Goal: Information Seeking & Learning: Learn about a topic

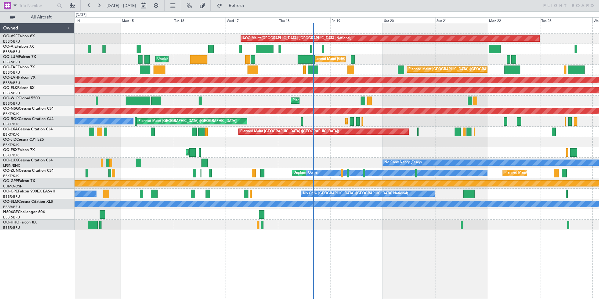
click at [339, 72] on div "Planned Maint [GEOGRAPHIC_DATA] ([GEOGRAPHIC_DATA] National)" at bounding box center [337, 70] width 524 height 10
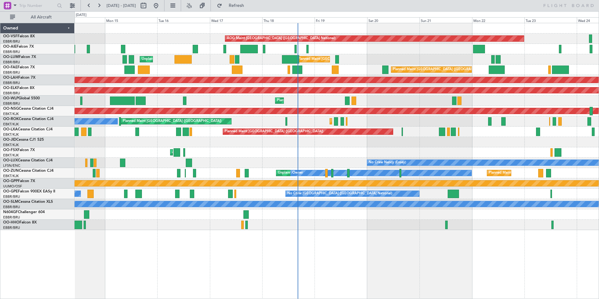
click at [510, 61] on div "AOG Maint [GEOGRAPHIC_DATA] ([GEOGRAPHIC_DATA] National) Planned Maint [GEOGRAP…" at bounding box center [337, 126] width 524 height 207
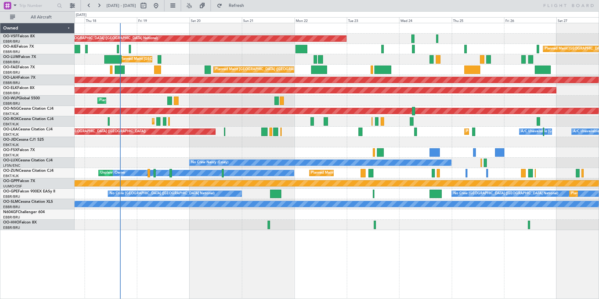
click at [356, 86] on div "AOG Maint [GEOGRAPHIC_DATA] ([GEOGRAPHIC_DATA] National) Planned Maint [GEOGRAP…" at bounding box center [337, 126] width 524 height 207
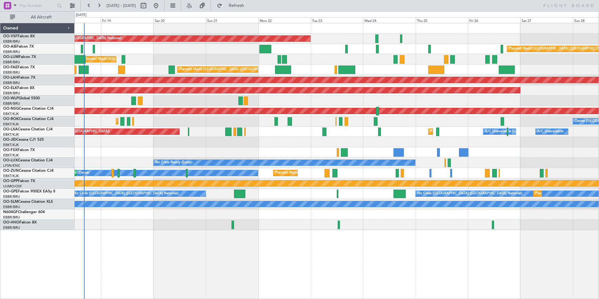
click at [475, 67] on div "Planned Maint [GEOGRAPHIC_DATA] ([GEOGRAPHIC_DATA] National) Owner [GEOGRAPHIC_…" at bounding box center [337, 70] width 524 height 10
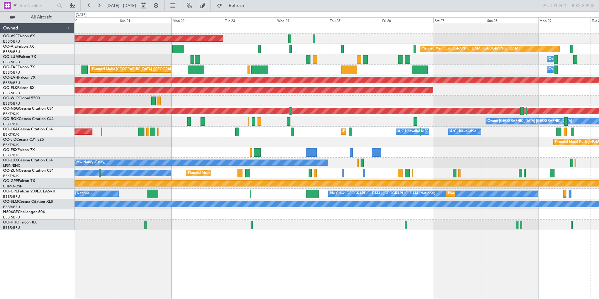
click at [386, 86] on div "AOG Maint [GEOGRAPHIC_DATA] ([GEOGRAPHIC_DATA] National) Planned Maint [GEOGRAP…" at bounding box center [337, 126] width 524 height 207
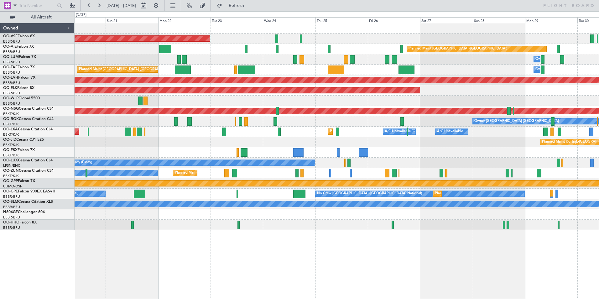
click at [388, 70] on div "Planned Maint [GEOGRAPHIC_DATA] ([GEOGRAPHIC_DATA] National) Owner [GEOGRAPHIC_…" at bounding box center [337, 70] width 524 height 10
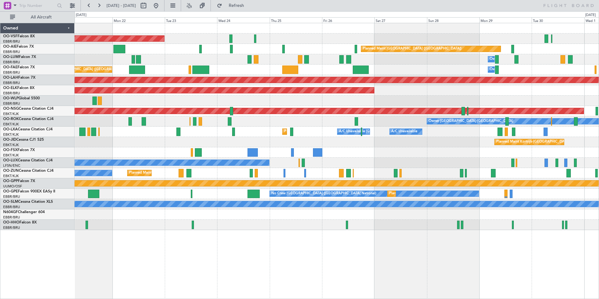
click at [255, 71] on div "Planned Maint [GEOGRAPHIC_DATA] ([GEOGRAPHIC_DATA] National) Owner [GEOGRAPHIC_…" at bounding box center [337, 70] width 524 height 10
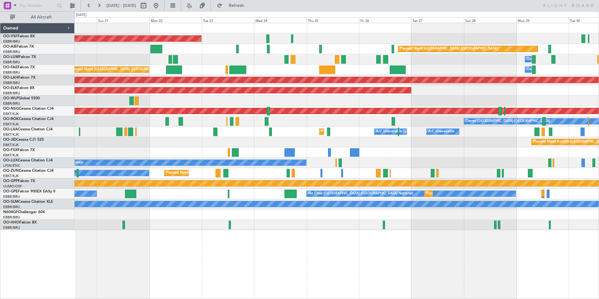
click at [275, 71] on div "Planned Maint [GEOGRAPHIC_DATA] ([GEOGRAPHIC_DATA] National) Owner [GEOGRAPHIC_…" at bounding box center [337, 70] width 524 height 10
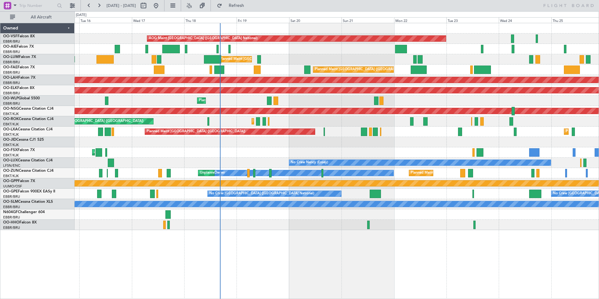
click at [425, 102] on div "Planned Maint Liege" at bounding box center [337, 101] width 524 height 10
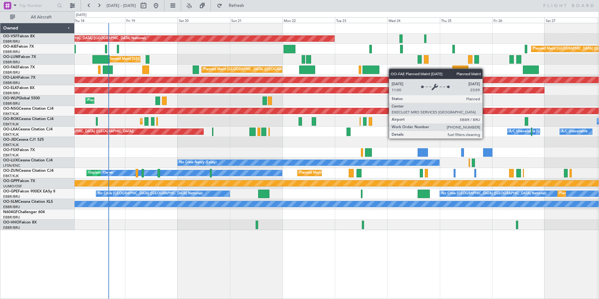
click at [250, 65] on div "Planned Maint [GEOGRAPHIC_DATA] ([GEOGRAPHIC_DATA] National) Owner [GEOGRAPHIC_…" at bounding box center [337, 70] width 524 height 10
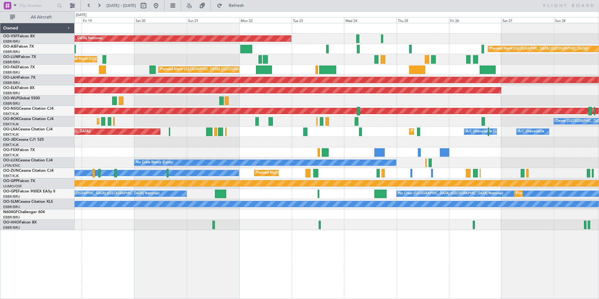
click at [281, 67] on div "Planned Maint [GEOGRAPHIC_DATA] ([GEOGRAPHIC_DATA] National) Owner [GEOGRAPHIC_…" at bounding box center [337, 70] width 524 height 10
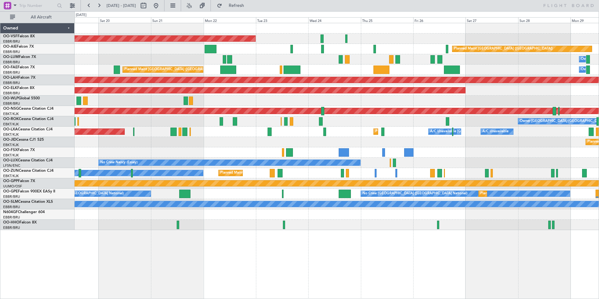
click at [322, 69] on div "Planned Maint [GEOGRAPHIC_DATA] ([GEOGRAPHIC_DATA] National) Owner [GEOGRAPHIC_…" at bounding box center [337, 70] width 524 height 10
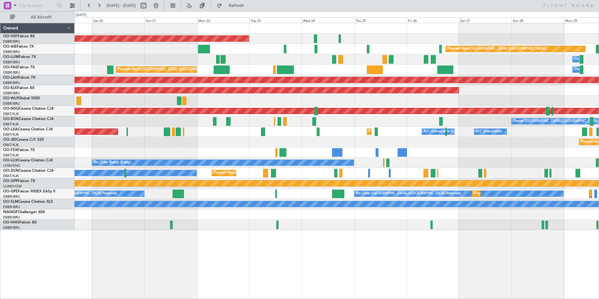
click at [489, 68] on div "Planned Maint [GEOGRAPHIC_DATA] ([GEOGRAPHIC_DATA] National) Owner [GEOGRAPHIC_…" at bounding box center [337, 70] width 524 height 10
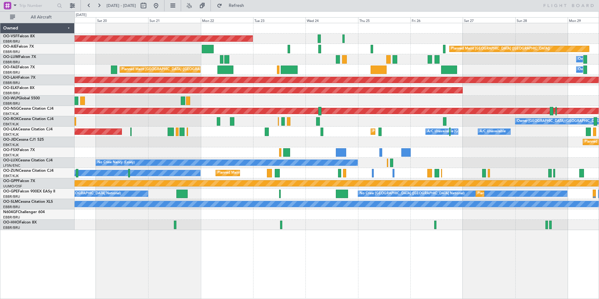
click at [449, 74] on div "Planned Maint [GEOGRAPHIC_DATA] ([GEOGRAPHIC_DATA] National) Owner [GEOGRAPHIC_…" at bounding box center [337, 70] width 524 height 10
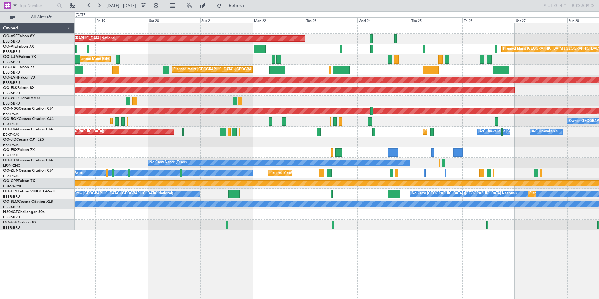
click at [407, 72] on div "Planned Maint [GEOGRAPHIC_DATA] ([GEOGRAPHIC_DATA] National) Owner [GEOGRAPHIC_…" at bounding box center [337, 70] width 524 height 10
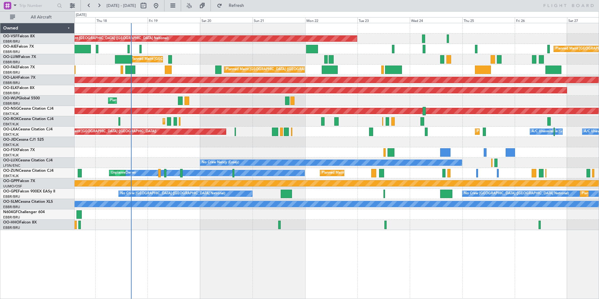
click at [367, 69] on div "Planned Maint [GEOGRAPHIC_DATA] ([GEOGRAPHIC_DATA] National) Owner [GEOGRAPHIC_…" at bounding box center [337, 70] width 524 height 10
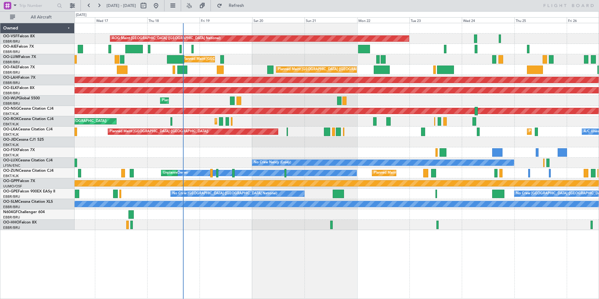
click at [198, 69] on div "Planned Maint [GEOGRAPHIC_DATA] ([GEOGRAPHIC_DATA] National)" at bounding box center [337, 70] width 524 height 10
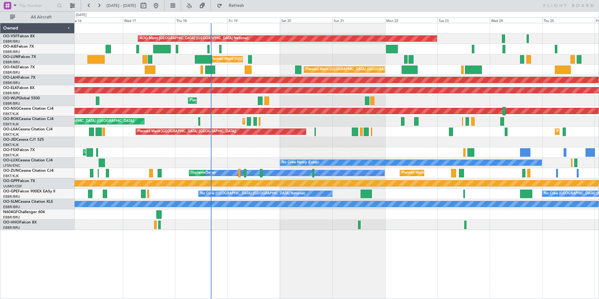
click at [184, 59] on div "Planned Maint [GEOGRAPHIC_DATA] ([GEOGRAPHIC_DATA] National) Unplanned Maint [G…" at bounding box center [337, 59] width 524 height 10
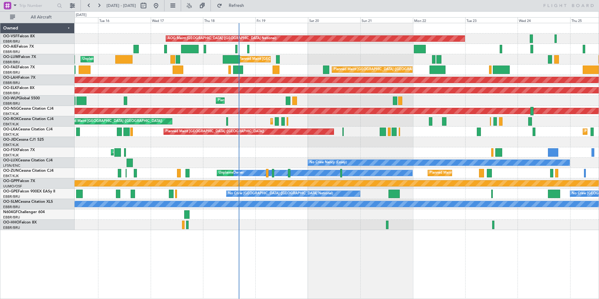
click at [161, 60] on div "Planned Maint [GEOGRAPHIC_DATA] ([GEOGRAPHIC_DATA] National) Unplanned Maint [G…" at bounding box center [337, 59] width 524 height 10
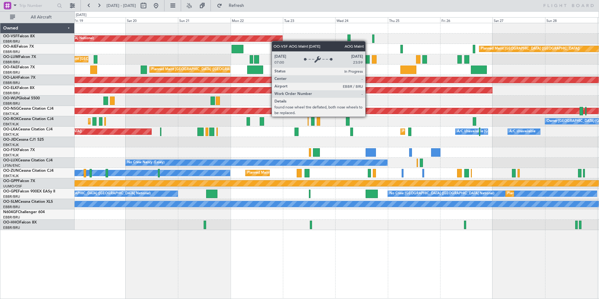
click at [206, 40] on div "AOG Maint [GEOGRAPHIC_DATA] ([GEOGRAPHIC_DATA] National) Planned Maint [GEOGRAP…" at bounding box center [337, 126] width 524 height 207
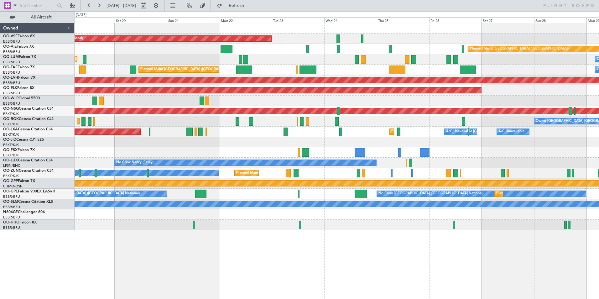
click at [312, 68] on div "Planned Maint [GEOGRAPHIC_DATA] ([GEOGRAPHIC_DATA] National) Owner [GEOGRAPHIC_…" at bounding box center [337, 70] width 524 height 10
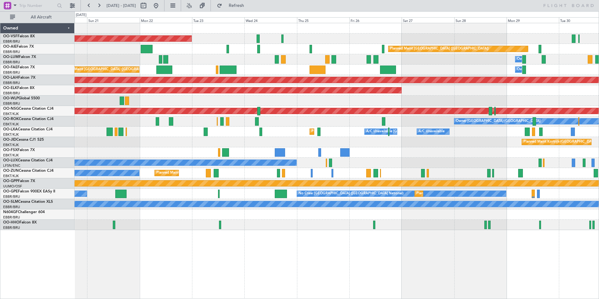
click at [342, 70] on div "Planned Maint [GEOGRAPHIC_DATA] ([GEOGRAPHIC_DATA] National) Owner [GEOGRAPHIC_…" at bounding box center [337, 70] width 524 height 10
click at [407, 71] on div "Planned Maint [GEOGRAPHIC_DATA] ([GEOGRAPHIC_DATA] National) Owner [GEOGRAPHIC_…" at bounding box center [337, 70] width 524 height 10
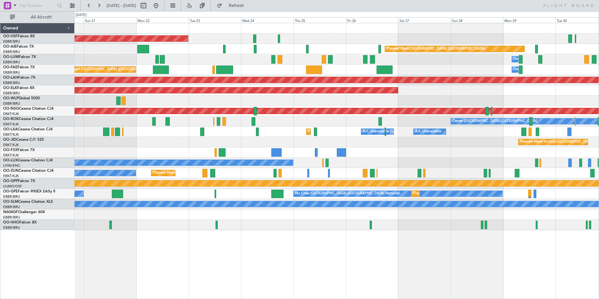
click at [345, 68] on div "Planned Maint [GEOGRAPHIC_DATA] ([GEOGRAPHIC_DATA] National) Owner [GEOGRAPHIC_…" at bounding box center [337, 70] width 524 height 10
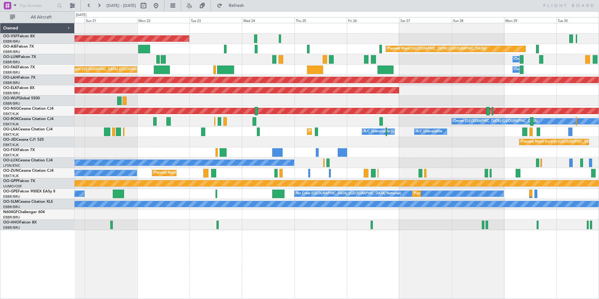
click at [249, 70] on div "Planned Maint [GEOGRAPHIC_DATA] ([GEOGRAPHIC_DATA] National) Owner [GEOGRAPHIC_…" at bounding box center [337, 70] width 524 height 10
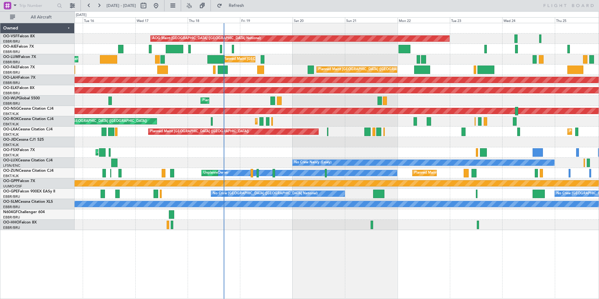
click at [339, 140] on div at bounding box center [337, 142] width 524 height 10
click at [297, 141] on div at bounding box center [337, 142] width 524 height 10
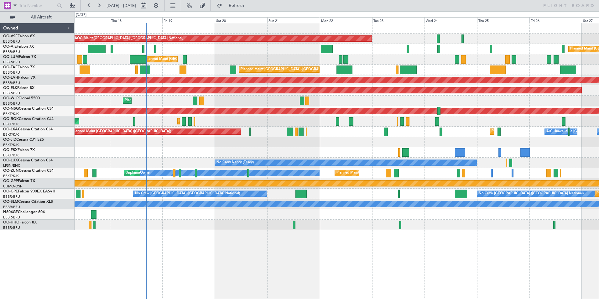
click at [178, 66] on div "Planned Maint [GEOGRAPHIC_DATA] ([GEOGRAPHIC_DATA] National) Owner [GEOGRAPHIC_…" at bounding box center [337, 70] width 524 height 10
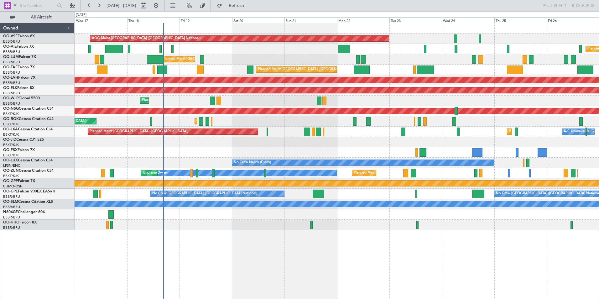
click at [172, 73] on div "Planned Maint [GEOGRAPHIC_DATA] ([GEOGRAPHIC_DATA] National) Owner [GEOGRAPHIC_…" at bounding box center [337, 70] width 524 height 10
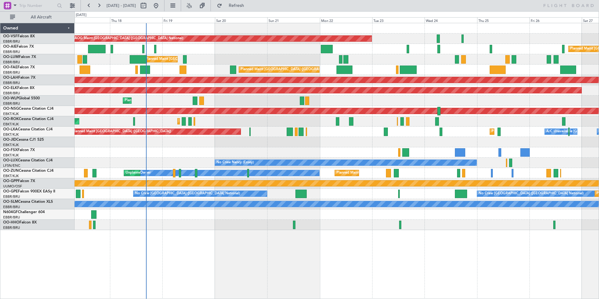
click at [151, 63] on div "AOG Maint [GEOGRAPHIC_DATA] ([GEOGRAPHIC_DATA] National) Planned Maint [GEOGRAP…" at bounding box center [337, 126] width 524 height 207
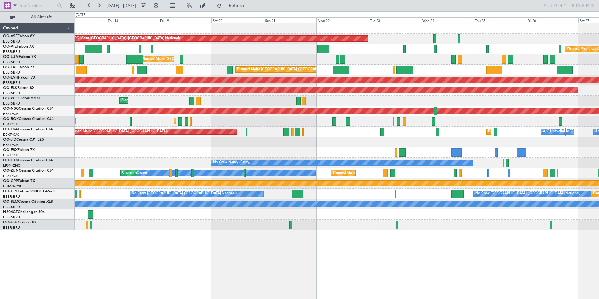
click at [185, 71] on div "Planned Maint [GEOGRAPHIC_DATA] ([GEOGRAPHIC_DATA] National) Owner [GEOGRAPHIC_…" at bounding box center [337, 70] width 524 height 10
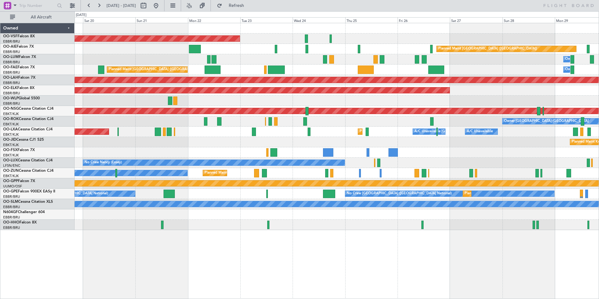
click at [267, 68] on div "AOG Maint [GEOGRAPHIC_DATA] ([GEOGRAPHIC_DATA] National) Planned Maint [GEOGRAP…" at bounding box center [337, 126] width 524 height 207
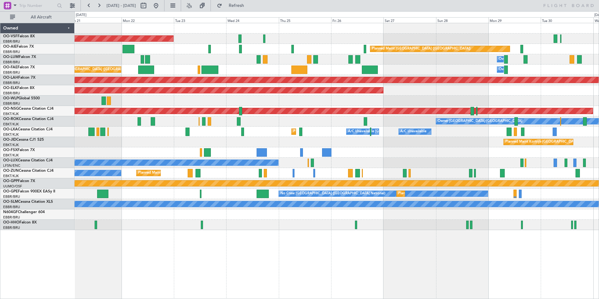
click at [256, 72] on div "Planned Maint [GEOGRAPHIC_DATA] ([GEOGRAPHIC_DATA] National) Owner [GEOGRAPHIC_…" at bounding box center [337, 70] width 524 height 10
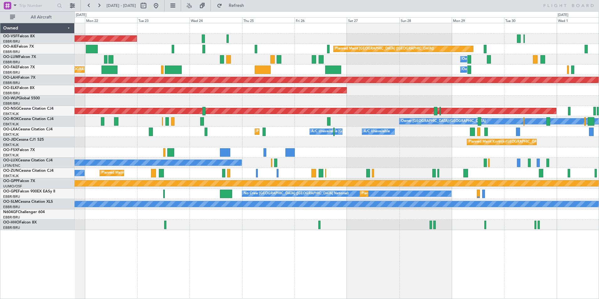
click at [355, 70] on div "AOG Maint [GEOGRAPHIC_DATA] ([GEOGRAPHIC_DATA] National) Planned Maint [GEOGRAP…" at bounding box center [337, 126] width 524 height 207
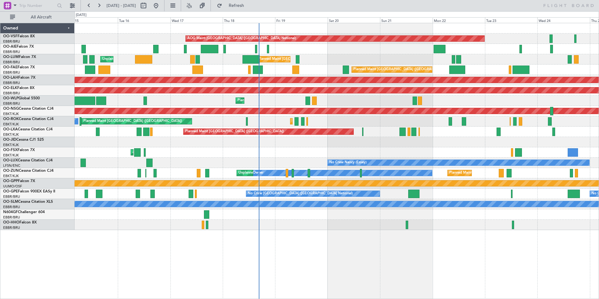
click at [271, 72] on div "Planned Maint [GEOGRAPHIC_DATA] ([GEOGRAPHIC_DATA] National)" at bounding box center [337, 70] width 524 height 10
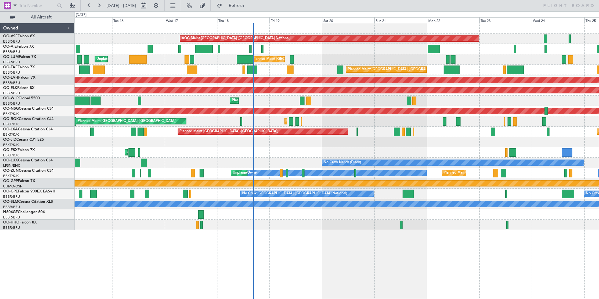
click at [266, 68] on div "Planned Maint [GEOGRAPHIC_DATA] ([GEOGRAPHIC_DATA] National)" at bounding box center [337, 70] width 524 height 10
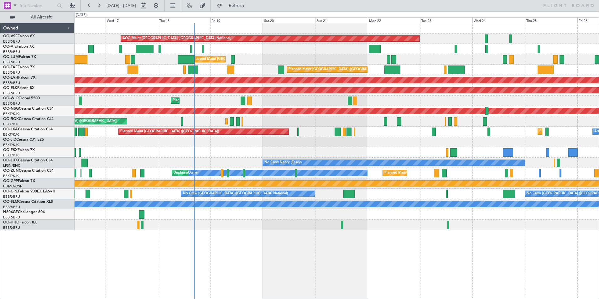
click at [240, 94] on div "AOG Maint [GEOGRAPHIC_DATA] ([GEOGRAPHIC_DATA] National) Planned Maint [GEOGRAP…" at bounding box center [337, 126] width 524 height 207
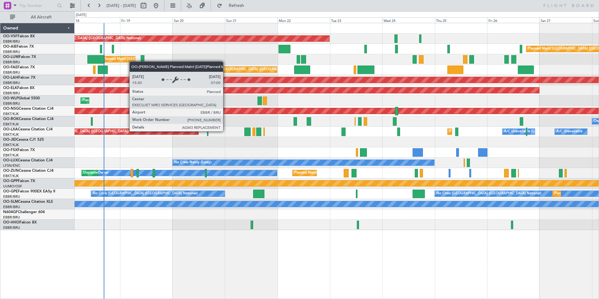
click at [120, 60] on div "AOG Maint [GEOGRAPHIC_DATA] ([GEOGRAPHIC_DATA] National) Planned Maint [GEOGRAP…" at bounding box center [337, 126] width 524 height 207
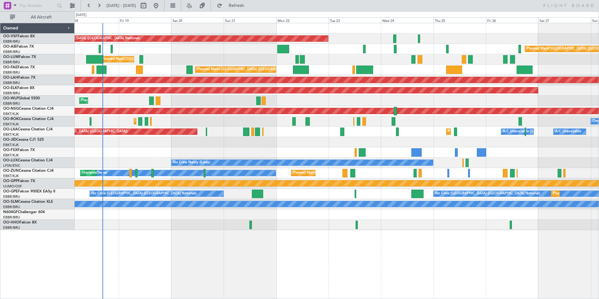
click at [128, 68] on div "Planned Maint [GEOGRAPHIC_DATA] ([GEOGRAPHIC_DATA] National) Owner [GEOGRAPHIC_…" at bounding box center [337, 70] width 524 height 10
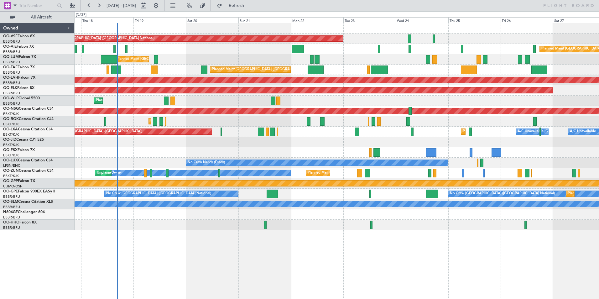
click at [105, 74] on div "Planned Maint [GEOGRAPHIC_DATA] ([GEOGRAPHIC_DATA] National) Owner [GEOGRAPHIC_…" at bounding box center [337, 70] width 524 height 10
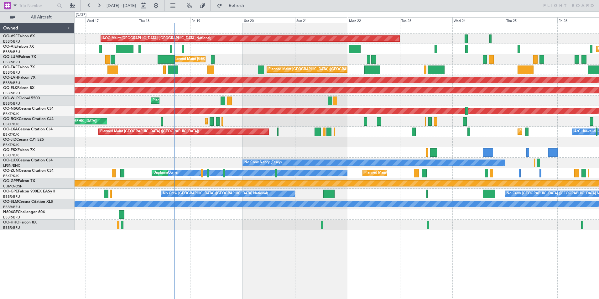
click at [135, 74] on div "Planned Maint [GEOGRAPHIC_DATA] ([GEOGRAPHIC_DATA] National) Owner [GEOGRAPHIC_…" at bounding box center [337, 70] width 524 height 10
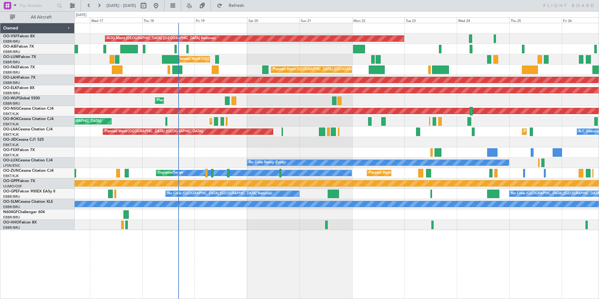
click at [191, 69] on div "Planned Maint [GEOGRAPHIC_DATA] ([GEOGRAPHIC_DATA] National) Owner [GEOGRAPHIC_…" at bounding box center [337, 70] width 524 height 10
click at [192, 71] on div "Planned Maint [GEOGRAPHIC_DATA] ([GEOGRAPHIC_DATA] National) Owner [GEOGRAPHIC_…" at bounding box center [337, 70] width 524 height 10
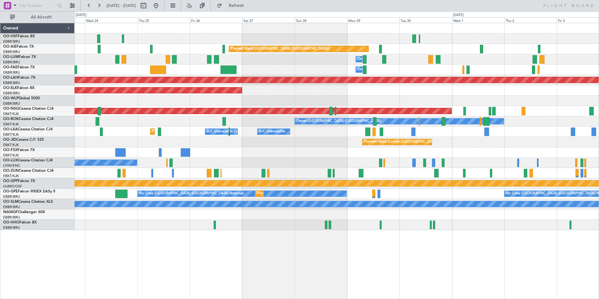
click at [24, 73] on div "AOG Maint [GEOGRAPHIC_DATA] ([GEOGRAPHIC_DATA] National) Planned Maint [GEOGRAP…" at bounding box center [299, 155] width 599 height 288
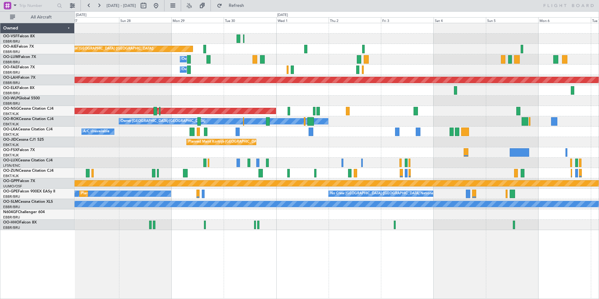
click at [344, 70] on div "Planned Maint [GEOGRAPHIC_DATA] ([GEOGRAPHIC_DATA]) Owner [GEOGRAPHIC_DATA] Own…" at bounding box center [337, 126] width 524 height 207
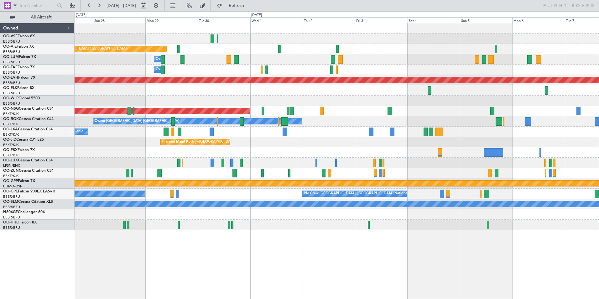
click at [349, 66] on div "Planned Maint [GEOGRAPHIC_DATA] ([GEOGRAPHIC_DATA]) Owner [GEOGRAPHIC_DATA] Own…" at bounding box center [337, 126] width 524 height 207
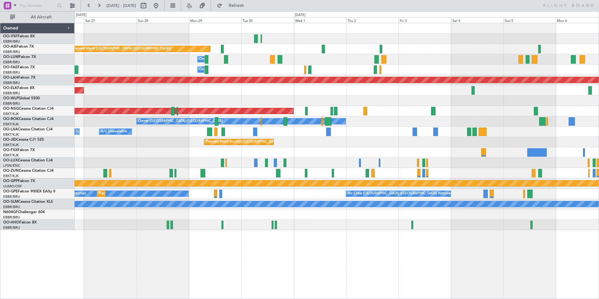
click at [257, 67] on div "Owner Melsbroek Air Base" at bounding box center [337, 70] width 524 height 10
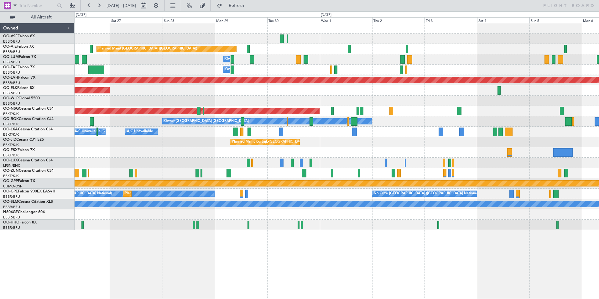
click at [262, 70] on div "Planned Maint [GEOGRAPHIC_DATA] ([GEOGRAPHIC_DATA]) Owner [GEOGRAPHIC_DATA] Own…" at bounding box center [337, 126] width 524 height 207
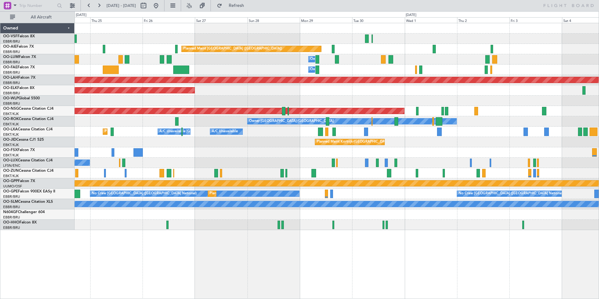
click at [206, 67] on div "Owner Melsbroek Air Base" at bounding box center [337, 70] width 524 height 10
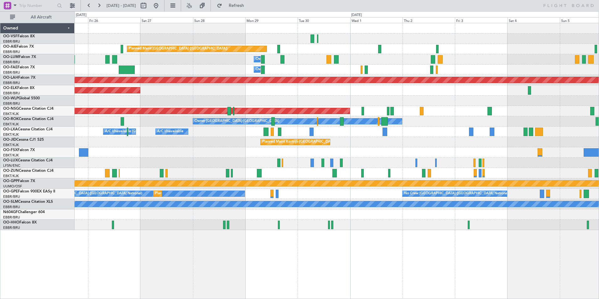
click at [357, 76] on div "Planned Maint [GEOGRAPHIC_DATA] ([GEOGRAPHIC_DATA]) Owner [GEOGRAPHIC_DATA] Own…" at bounding box center [337, 126] width 524 height 207
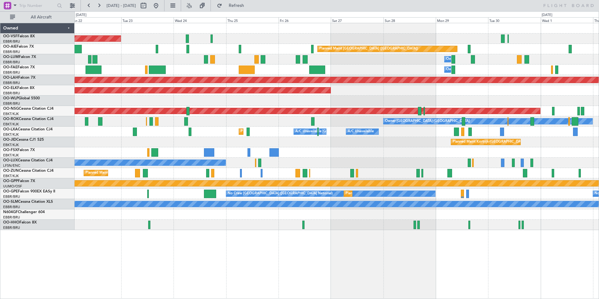
click at [340, 86] on div "AOG Maint [GEOGRAPHIC_DATA] ([GEOGRAPHIC_DATA] National) Planned Maint [GEOGRAP…" at bounding box center [337, 126] width 524 height 207
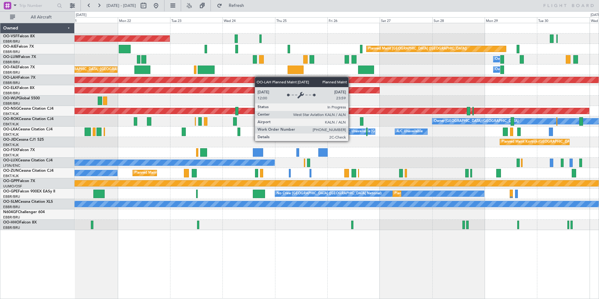
click at [279, 80] on div "AOG Maint [GEOGRAPHIC_DATA] ([GEOGRAPHIC_DATA] National) Planned Maint [GEOGRAP…" at bounding box center [337, 126] width 524 height 207
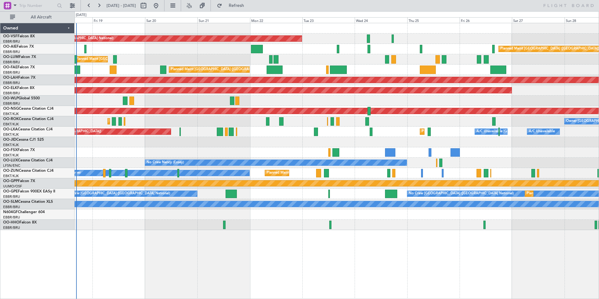
click at [218, 98] on div "Planned Maint Liege" at bounding box center [337, 101] width 524 height 10
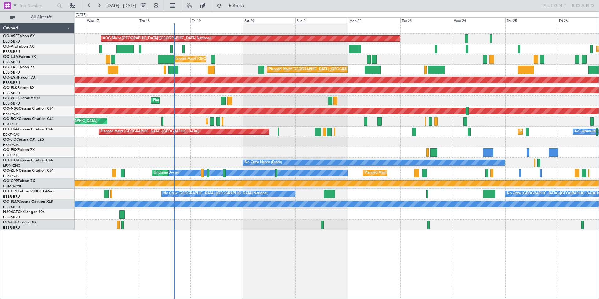
click at [186, 71] on div "Planned Maint [GEOGRAPHIC_DATA] ([GEOGRAPHIC_DATA] National) Owner [GEOGRAPHIC_…" at bounding box center [337, 70] width 524 height 10
click at [186, 67] on div "Planned Maint [GEOGRAPHIC_DATA] ([GEOGRAPHIC_DATA] National) Owner [GEOGRAPHIC_…" at bounding box center [337, 70] width 524 height 10
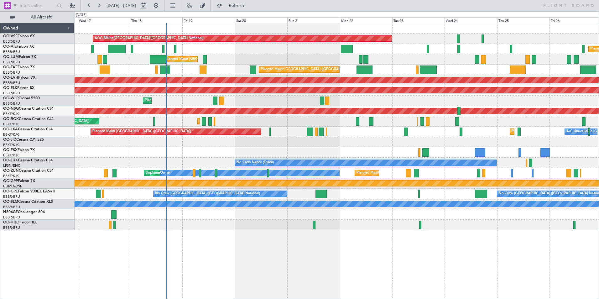
click at [182, 65] on div "Planned Maint [GEOGRAPHIC_DATA] ([GEOGRAPHIC_DATA] National) Owner [GEOGRAPHIC_…" at bounding box center [337, 70] width 524 height 10
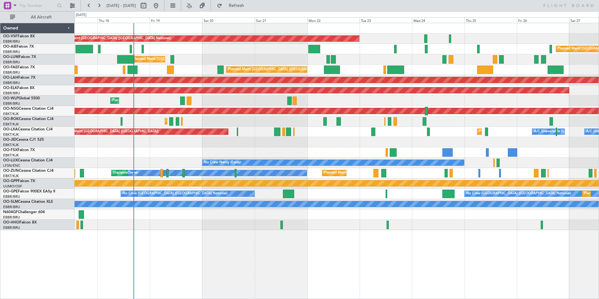
click at [186, 72] on div "Planned Maint [GEOGRAPHIC_DATA] ([GEOGRAPHIC_DATA] National) Owner [GEOGRAPHIC_…" at bounding box center [337, 70] width 524 height 10
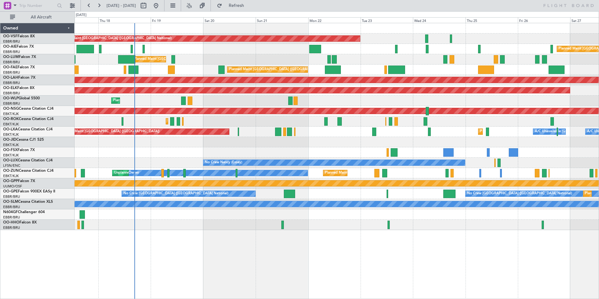
click at [155, 70] on div "Planned Maint [GEOGRAPHIC_DATA] ([GEOGRAPHIC_DATA] National) Owner [GEOGRAPHIC_…" at bounding box center [337, 70] width 524 height 10
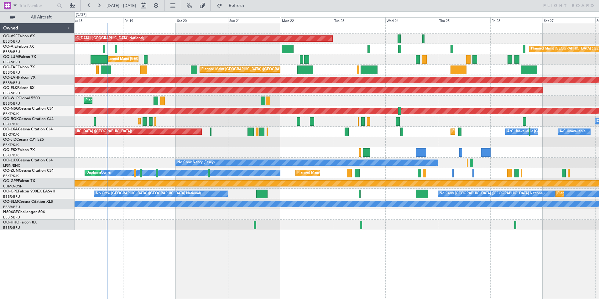
click at [182, 70] on div "Planned Maint [GEOGRAPHIC_DATA] ([GEOGRAPHIC_DATA] National) Owner [GEOGRAPHIC_…" at bounding box center [337, 70] width 524 height 10
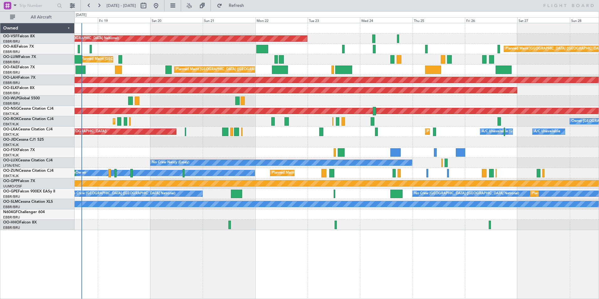
click at [179, 56] on div "Planned Maint [GEOGRAPHIC_DATA] ([GEOGRAPHIC_DATA] National) Owner [GEOGRAPHIC_…" at bounding box center [337, 59] width 524 height 10
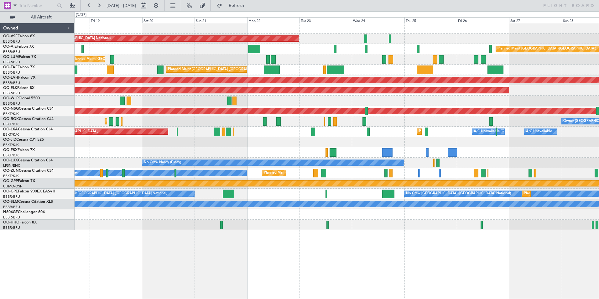
click at [168, 48] on div "Planned Maint [GEOGRAPHIC_DATA] ([GEOGRAPHIC_DATA])" at bounding box center [337, 49] width 524 height 10
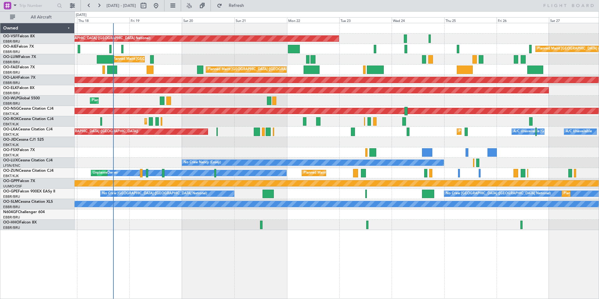
click at [230, 76] on div "AOG Maint [GEOGRAPHIC_DATA] ([GEOGRAPHIC_DATA] National) Planned Maint [GEOGRAP…" at bounding box center [337, 126] width 524 height 207
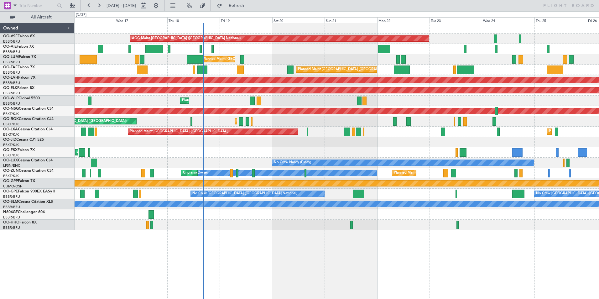
click at [195, 62] on div "Planned Maint [GEOGRAPHIC_DATA] ([GEOGRAPHIC_DATA] National) Unplanned Maint [G…" at bounding box center [337, 59] width 524 height 10
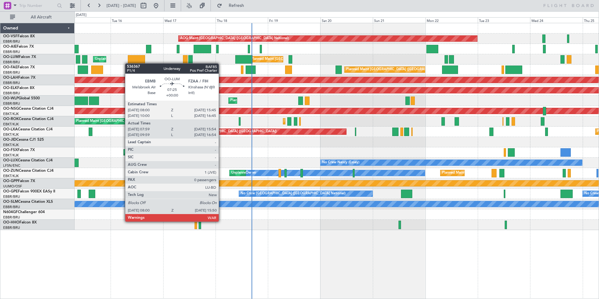
click at [128, 63] on div "AOG Maint [GEOGRAPHIC_DATA] ([GEOGRAPHIC_DATA] National) Planned Maint [GEOGRAP…" at bounding box center [337, 126] width 524 height 207
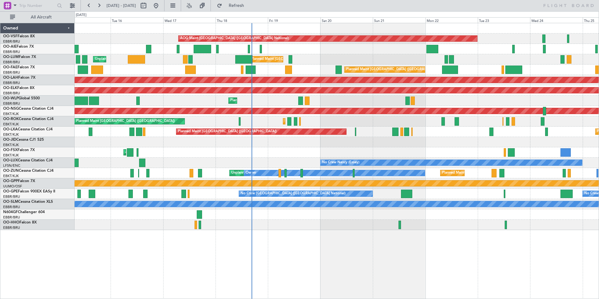
click at [200, 68] on div "Planned Maint [GEOGRAPHIC_DATA] ([GEOGRAPHIC_DATA] National)" at bounding box center [337, 70] width 524 height 10
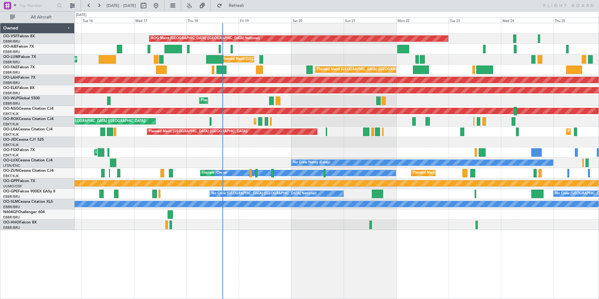
click at [226, 67] on div "Planned Maint [GEOGRAPHIC_DATA] ([GEOGRAPHIC_DATA] National)" at bounding box center [337, 70] width 524 height 10
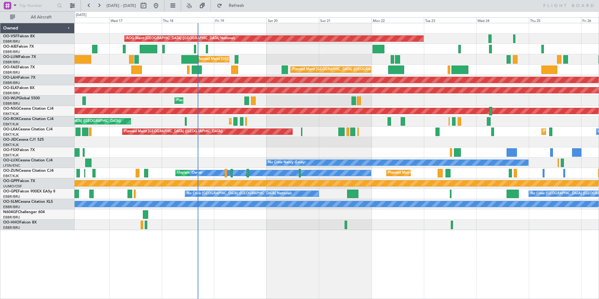
click at [243, 66] on div "Planned Maint [GEOGRAPHIC_DATA] ([GEOGRAPHIC_DATA] National)" at bounding box center [337, 70] width 524 height 10
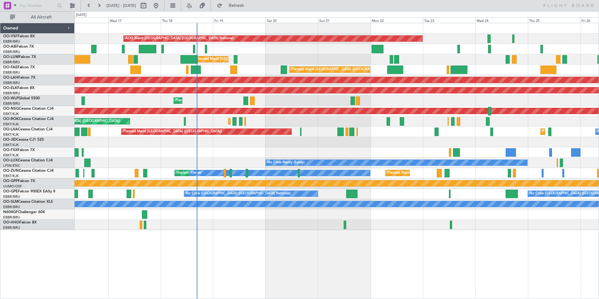
click at [233, 61] on div "AOG Maint [GEOGRAPHIC_DATA] ([GEOGRAPHIC_DATA] National) Planned Maint [GEOGRAP…" at bounding box center [337, 126] width 524 height 207
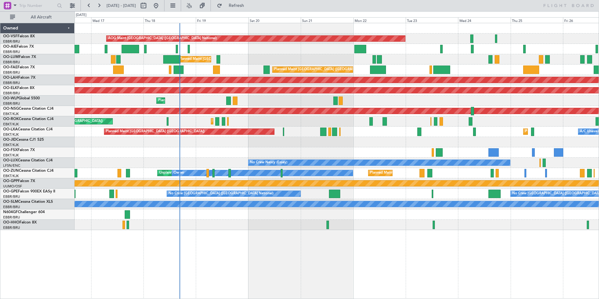
click at [213, 55] on div "Planned Maint [GEOGRAPHIC_DATA] ([GEOGRAPHIC_DATA] National) Unplanned Maint [G…" at bounding box center [337, 59] width 524 height 10
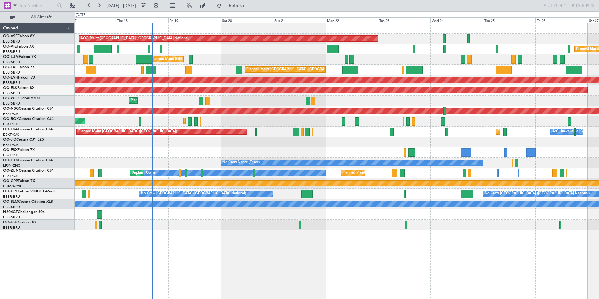
click at [244, 58] on div "Planned Maint [GEOGRAPHIC_DATA] ([GEOGRAPHIC_DATA] National) Unplanned Maint [G…" at bounding box center [337, 59] width 524 height 10
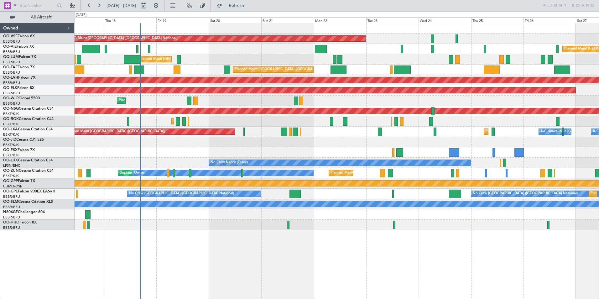
click at [273, 58] on div "Planned Maint [GEOGRAPHIC_DATA] ([GEOGRAPHIC_DATA] National) Unplanned Maint [G…" at bounding box center [337, 59] width 524 height 10
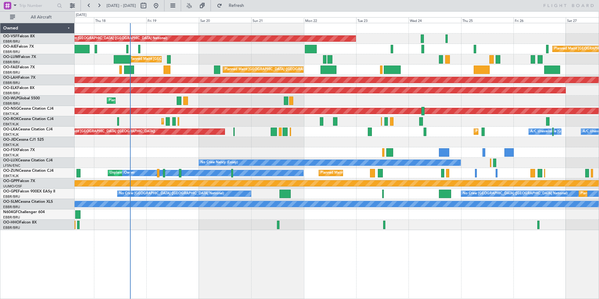
click at [216, 58] on div "Planned Maint [GEOGRAPHIC_DATA] ([GEOGRAPHIC_DATA] National) Unplanned Maint [G…" at bounding box center [337, 59] width 524 height 10
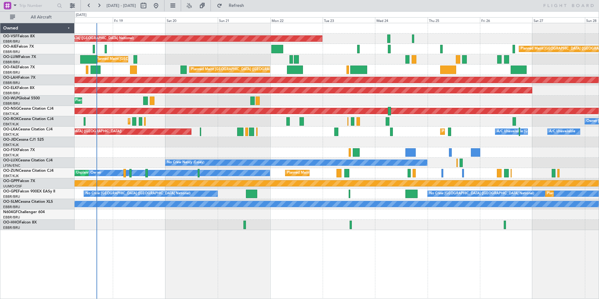
click at [233, 58] on div "Planned Maint [GEOGRAPHIC_DATA] ([GEOGRAPHIC_DATA] National) Owner [GEOGRAPHIC_…" at bounding box center [337, 59] width 524 height 10
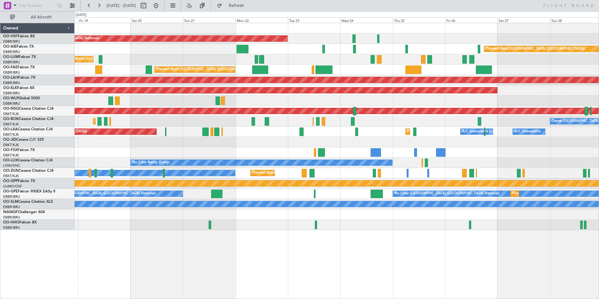
click at [313, 60] on div "Planned Maint [GEOGRAPHIC_DATA] ([GEOGRAPHIC_DATA] National) Owner [GEOGRAPHIC_…" at bounding box center [337, 59] width 524 height 10
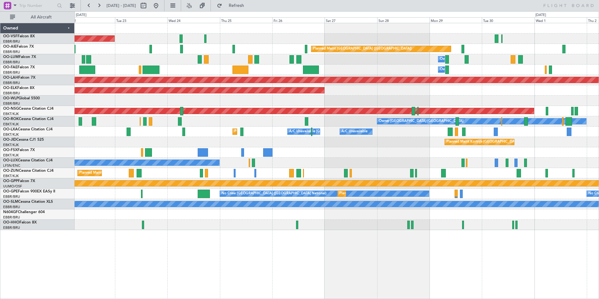
click at [292, 68] on div "Owner Melsbroek Air Base Planned Maint [GEOGRAPHIC_DATA] ([GEOGRAPHIC_DATA])" at bounding box center [337, 70] width 524 height 10
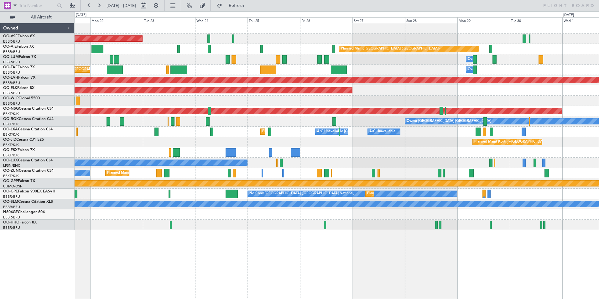
click at [33, 70] on div "AOG Maint [GEOGRAPHIC_DATA] ([GEOGRAPHIC_DATA] National) Planned Maint [GEOGRAP…" at bounding box center [299, 155] width 599 height 288
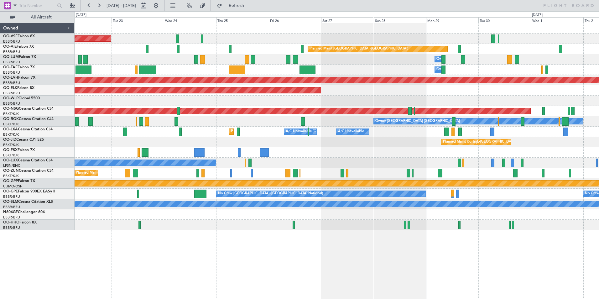
click at [305, 68] on div "Owner Melsbroek Air Base Planned Maint [GEOGRAPHIC_DATA] ([GEOGRAPHIC_DATA])" at bounding box center [337, 70] width 524 height 10
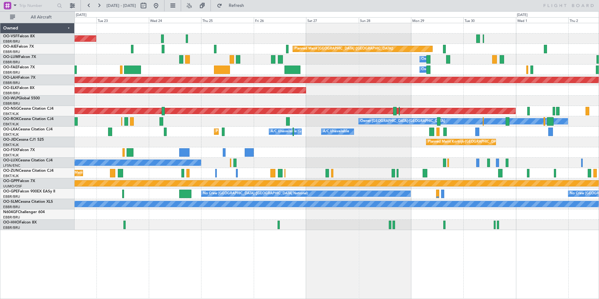
click at [274, 65] on div "Owner Melsbroek Air Base Planned Maint [GEOGRAPHIC_DATA] ([GEOGRAPHIC_DATA])" at bounding box center [337, 70] width 524 height 10
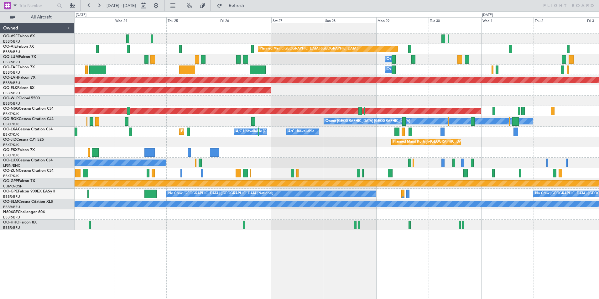
click at [270, 55] on div "Owner Melsbroek Air Base" at bounding box center [337, 59] width 524 height 10
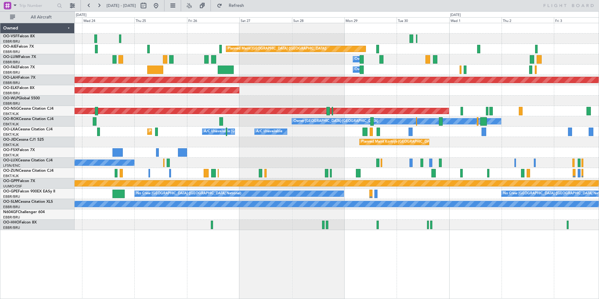
click at [252, 69] on div "AOG Maint [GEOGRAPHIC_DATA] ([GEOGRAPHIC_DATA] National) Planned Maint [GEOGRAP…" at bounding box center [337, 126] width 524 height 207
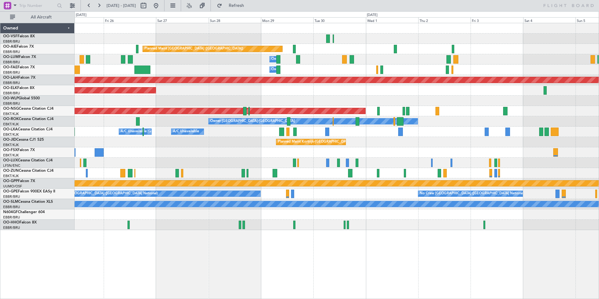
click at [322, 58] on div "Owner Melsbroek Air Base" at bounding box center [337, 59] width 524 height 10
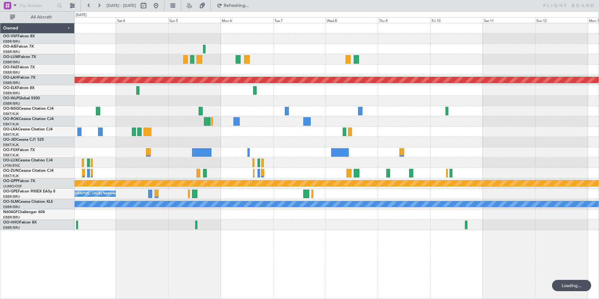
click at [279, 76] on div "Planned Maint [PERSON_NAME]-[GEOGRAPHIC_DATA][PERSON_NAME] ([GEOGRAPHIC_DATA][P…" at bounding box center [337, 126] width 524 height 207
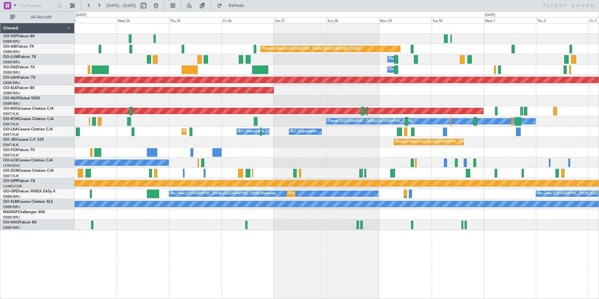
click at [387, 75] on div "AOG Maint [GEOGRAPHIC_DATA] ([GEOGRAPHIC_DATA] National) Planned Maint [GEOGRAP…" at bounding box center [337, 126] width 524 height 207
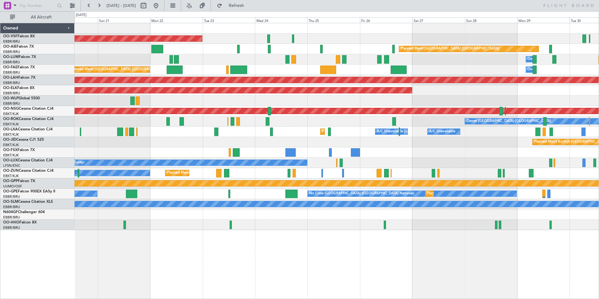
click at [234, 58] on div "Owner Melsbroek Air Base Planned Maint [GEOGRAPHIC_DATA] ([GEOGRAPHIC_DATA])" at bounding box center [337, 59] width 524 height 10
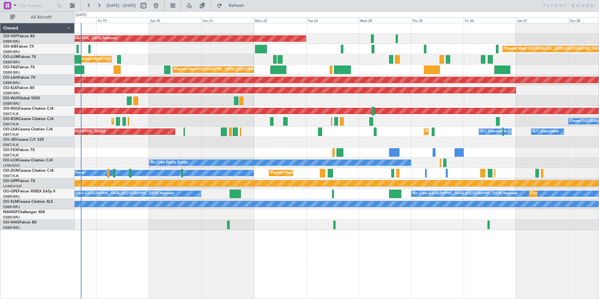
click at [255, 64] on div "Planned Maint [GEOGRAPHIC_DATA] ([GEOGRAPHIC_DATA] National) Owner [GEOGRAPHIC_…" at bounding box center [337, 59] width 524 height 10
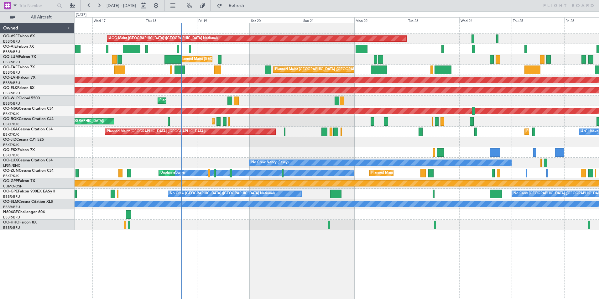
click at [273, 65] on div "Planned Maint [GEOGRAPHIC_DATA] ([GEOGRAPHIC_DATA] National) Owner [GEOGRAPHIC_…" at bounding box center [337, 70] width 524 height 10
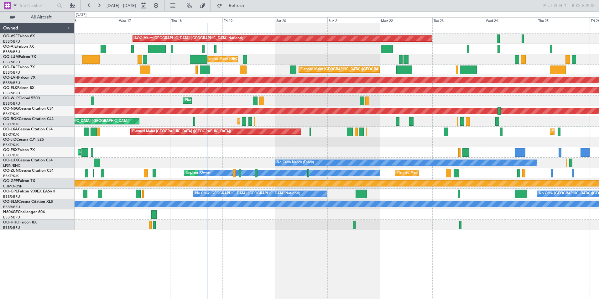
click at [225, 68] on div "Planned Maint [GEOGRAPHIC_DATA] ([GEOGRAPHIC_DATA] National)" at bounding box center [337, 70] width 524 height 10
